Goal: Information Seeking & Learning: Learn about a topic

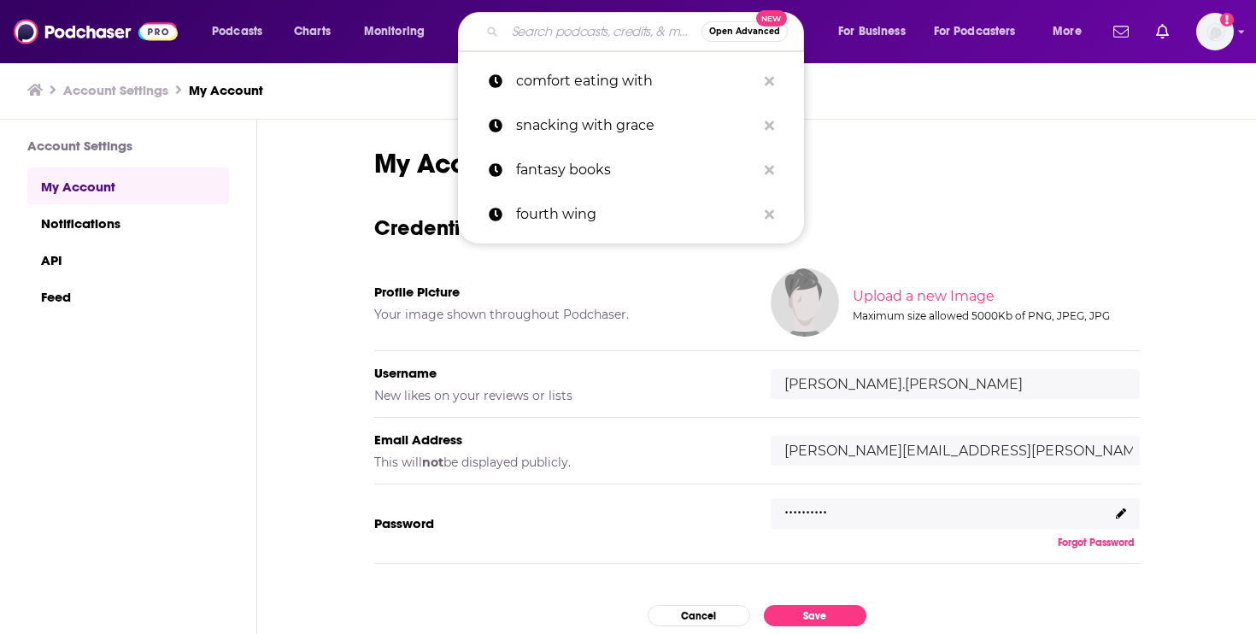
click at [596, 20] on input "Search podcasts, credits, & more..." at bounding box center [603, 31] width 197 height 27
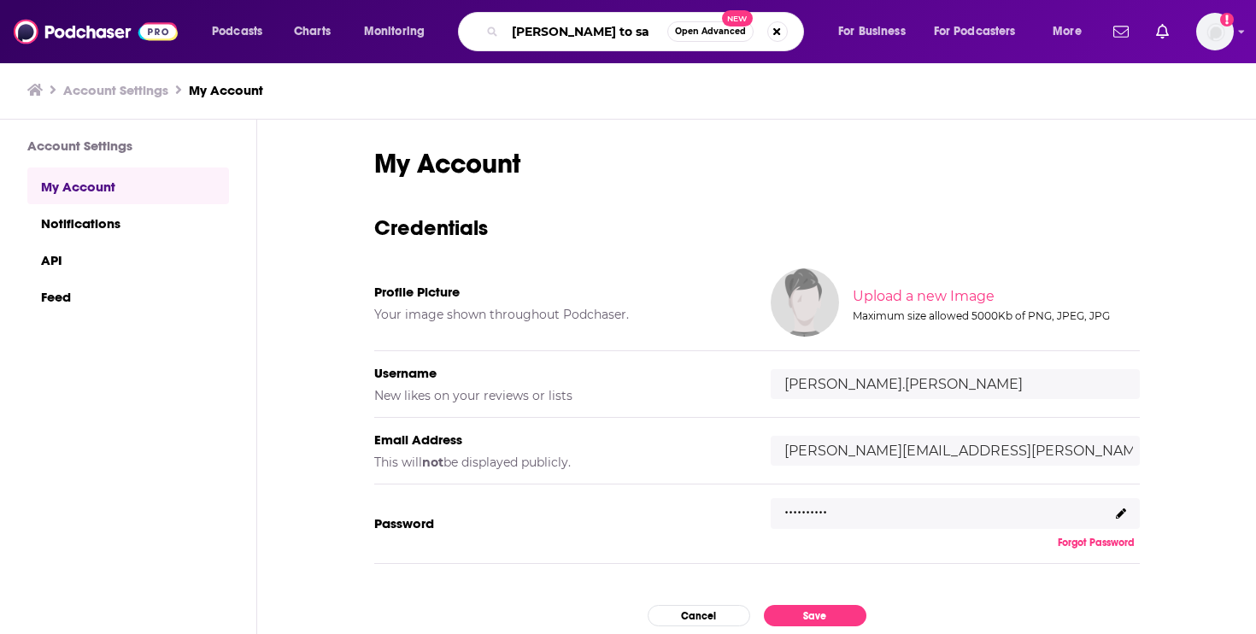
type input "[PERSON_NAME] to say"
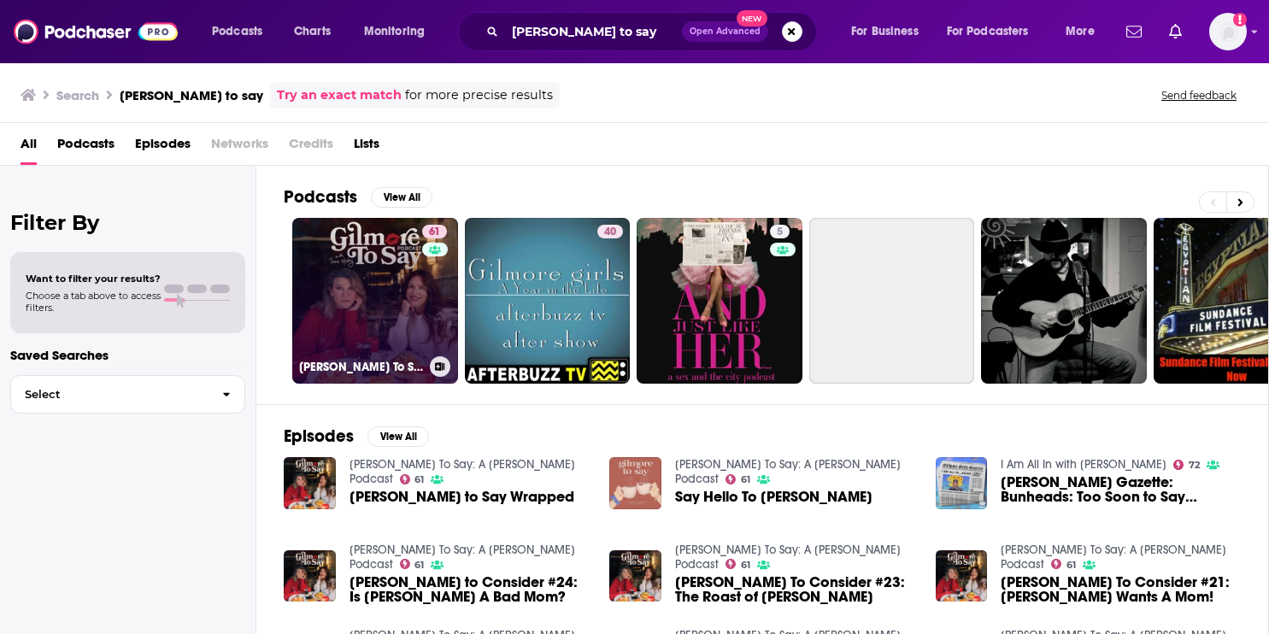
click at [374, 289] on link "61 [PERSON_NAME] To Say: A [PERSON_NAME] Podcast" at bounding box center [375, 301] width 166 height 166
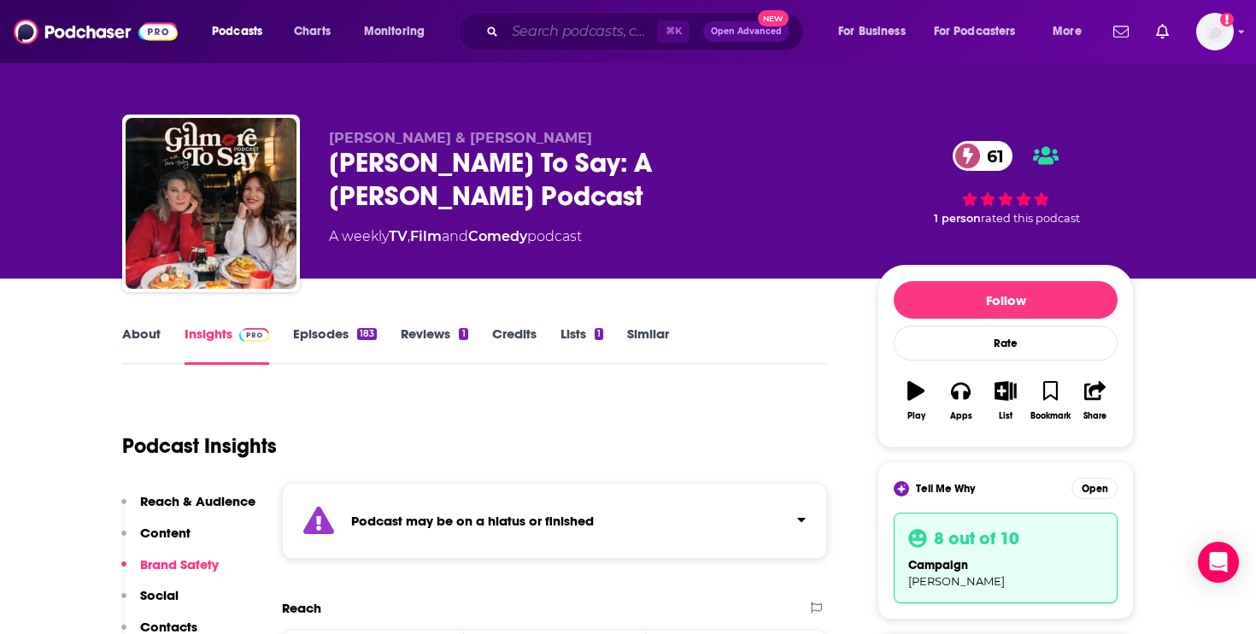
click at [565, 26] on input "Search podcasts, credits, & more..." at bounding box center [581, 31] width 153 height 27
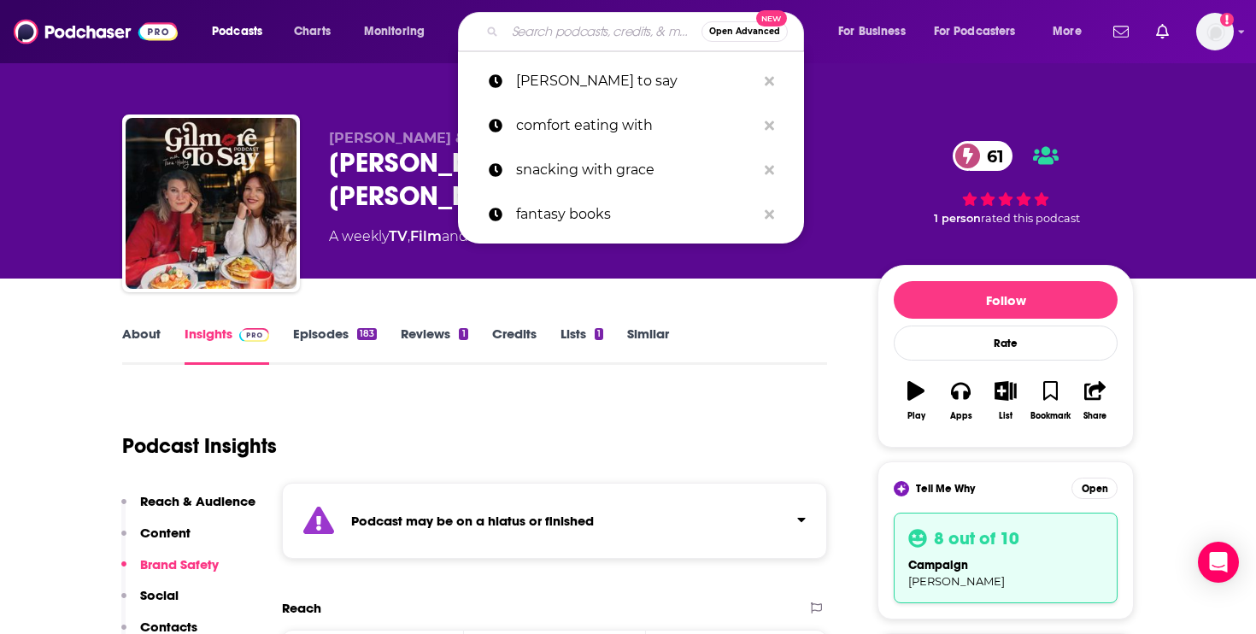
paste input "I Am All In with [PERSON_NAME]"
type input "I Am All In with [PERSON_NAME]"
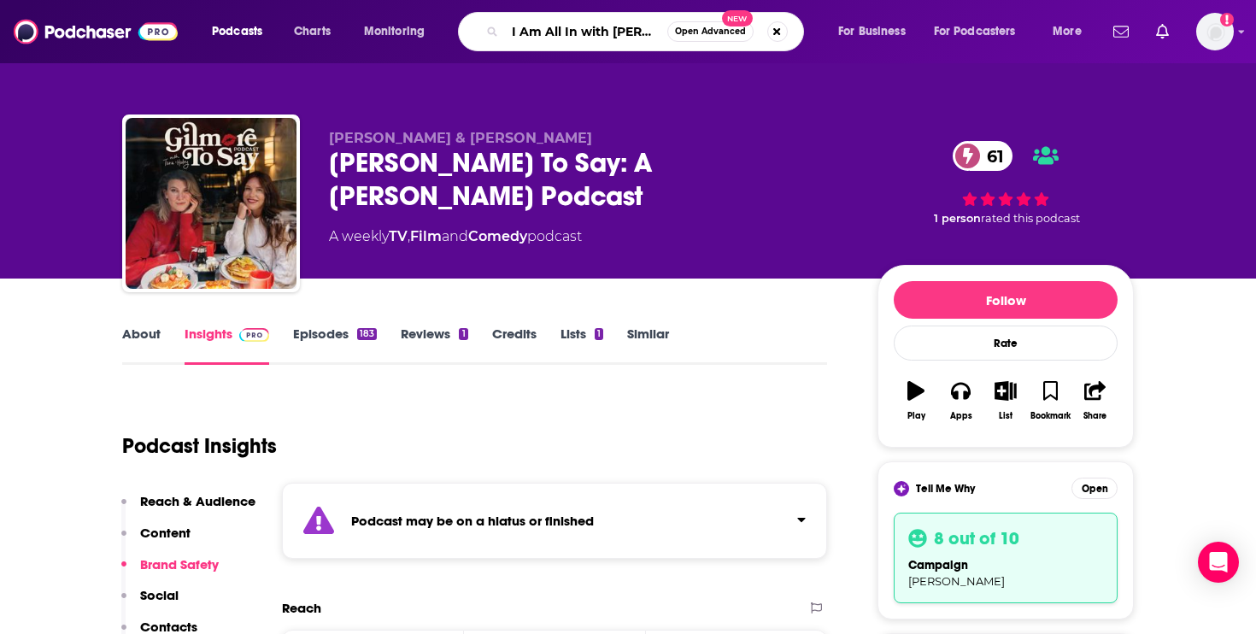
scroll to position [0, 50]
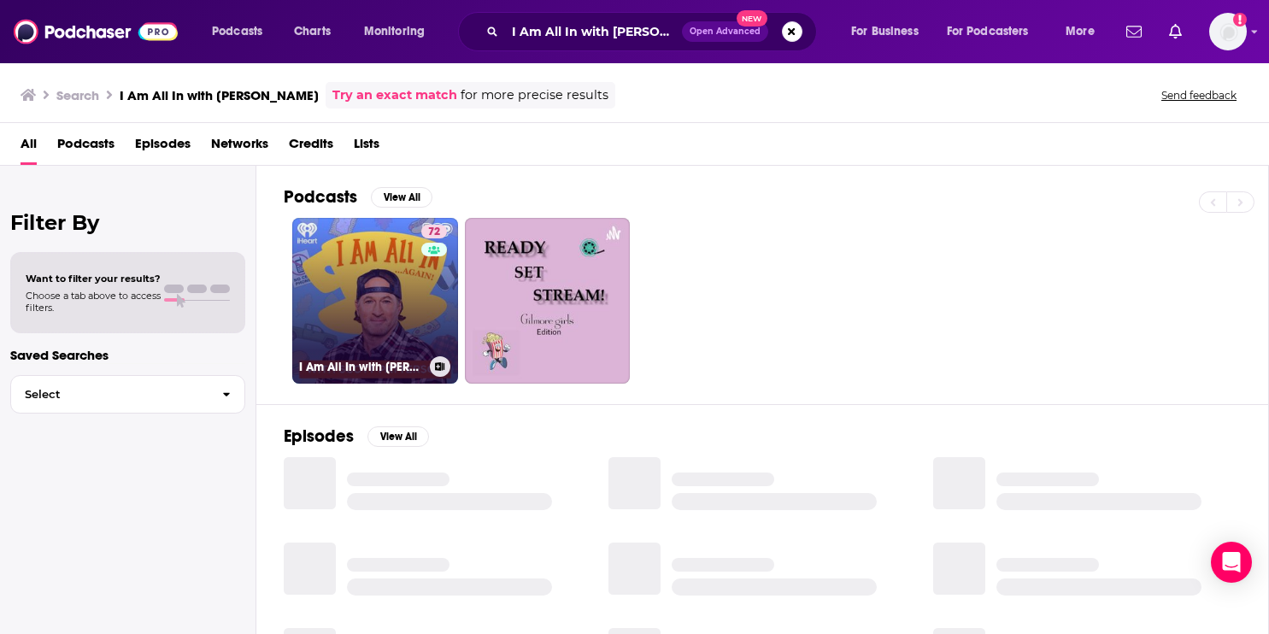
click at [378, 291] on link "72 I Am All In with [PERSON_NAME]" at bounding box center [375, 301] width 166 height 166
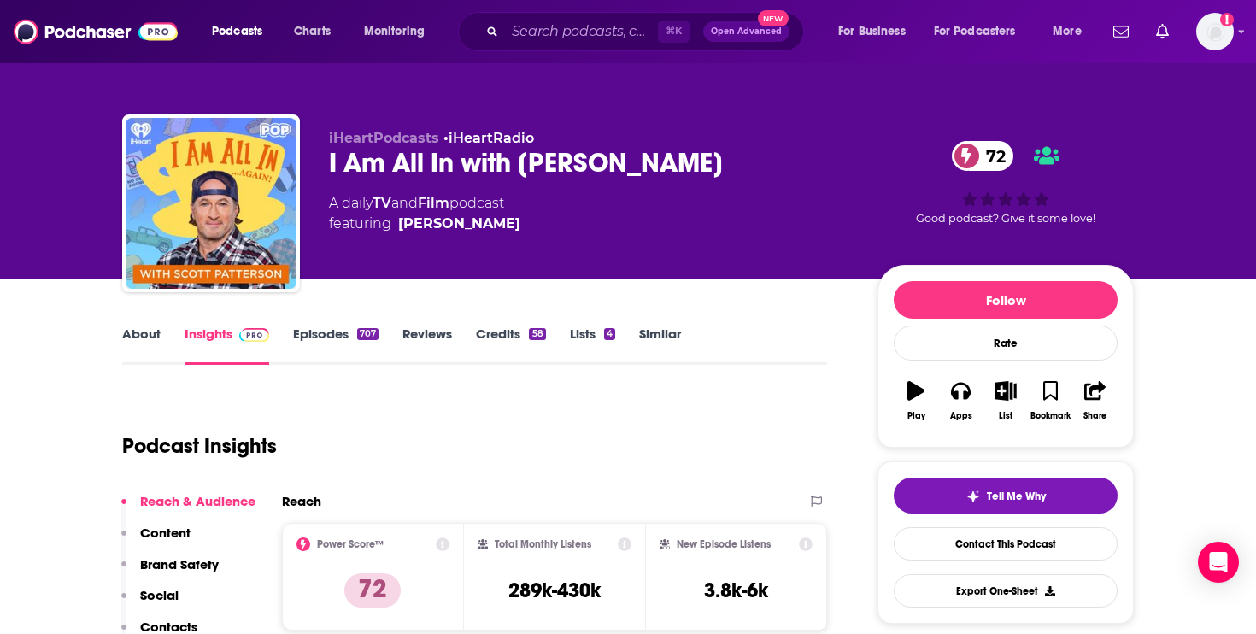
click at [138, 337] on link "About" at bounding box center [141, 345] width 38 height 39
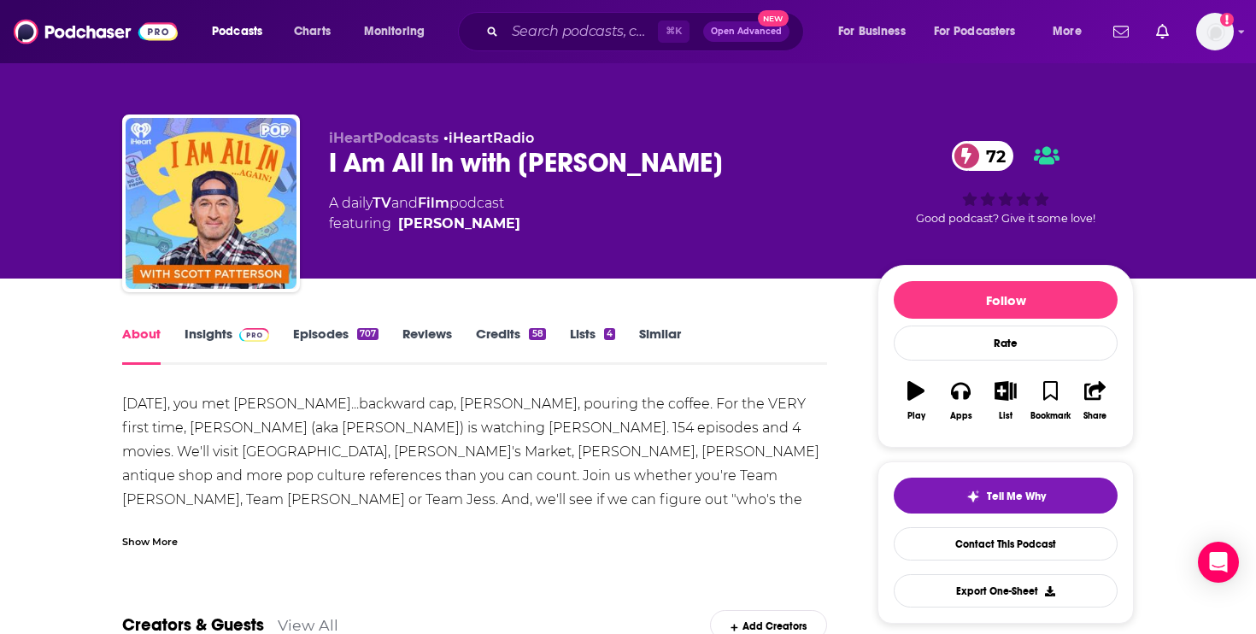
click at [139, 539] on div "Show More" at bounding box center [150, 540] width 56 height 16
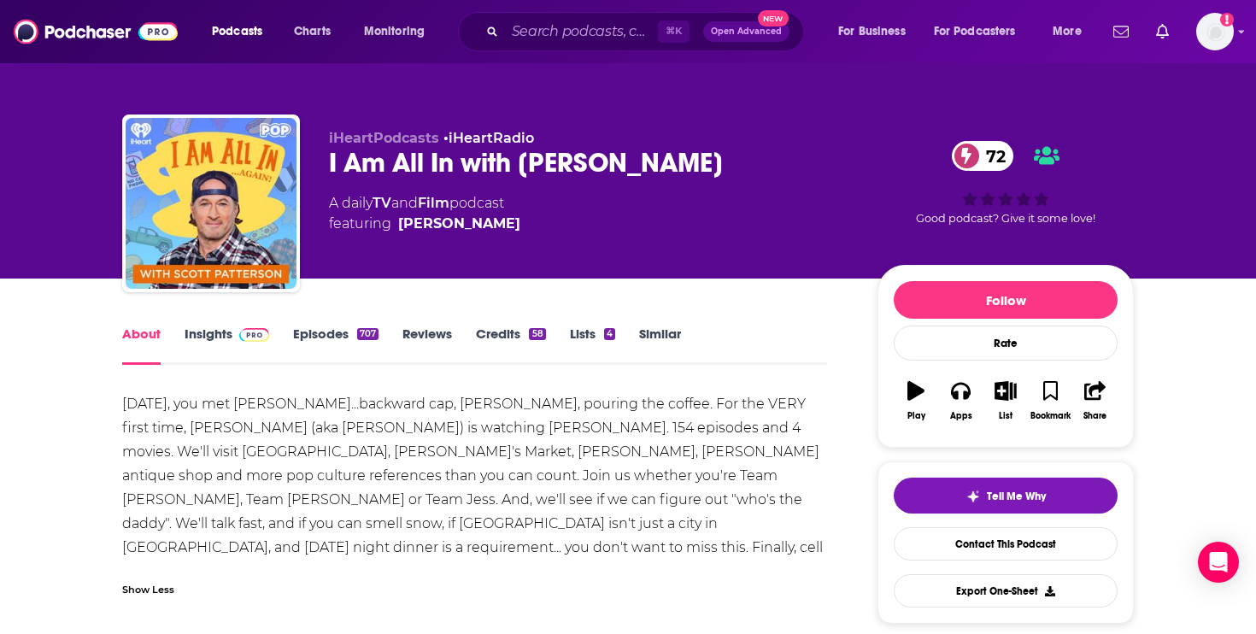
click at [191, 341] on link "Insights" at bounding box center [227, 345] width 85 height 39
